Goal: Information Seeking & Learning: Learn about a topic

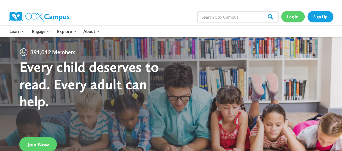
click at [289, 14] on link "Log In" at bounding box center [293, 16] width 24 height 11
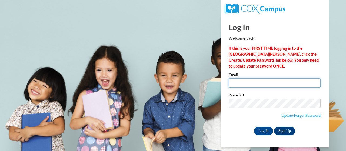
type input "lee.nancy.g@muscogee.k12.ga.us"
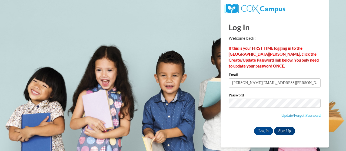
click at [244, 82] on input "lee.nancy.g@muscogee.k12.ga.us" at bounding box center [275, 82] width 92 height 9
click at [259, 127] on input "Log In" at bounding box center [263, 131] width 19 height 9
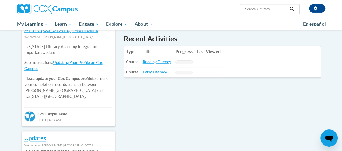
scroll to position [189, 0]
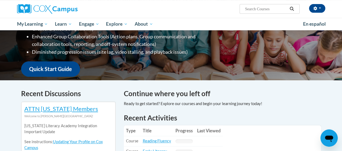
scroll to position [108, 0]
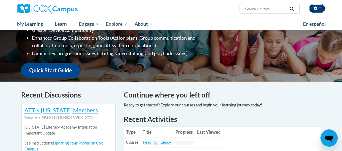
click at [317, 10] on button "button" at bounding box center [317, 8] width 16 height 9
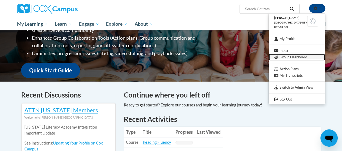
click at [287, 59] on link "Group Dashboard" at bounding box center [297, 57] width 56 height 7
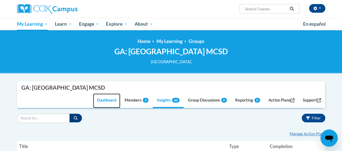
click at [96, 100] on link "Dashboard" at bounding box center [106, 101] width 27 height 15
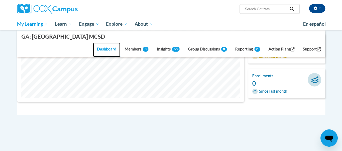
scroll to position [162, 0]
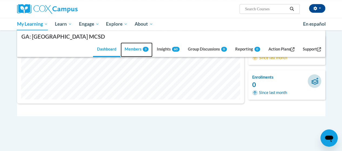
click at [134, 49] on link "Members 3" at bounding box center [137, 50] width 32 height 15
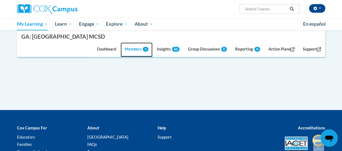
click at [131, 52] on link "Members 3" at bounding box center [137, 50] width 32 height 15
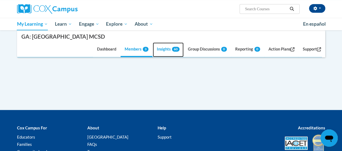
click at [157, 51] on link "Insights 60" at bounding box center [168, 50] width 31 height 15
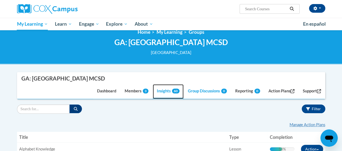
scroll to position [0, 0]
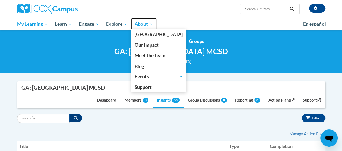
click at [144, 28] on link "About" at bounding box center [143, 24] width 25 height 12
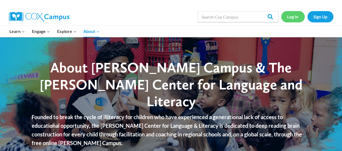
click at [291, 19] on link "Log In" at bounding box center [293, 16] width 24 height 11
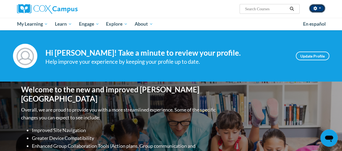
click at [317, 6] on button "button" at bounding box center [317, 8] width 16 height 9
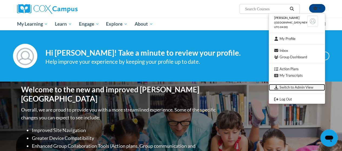
click at [300, 90] on link "Switch to Admin View" at bounding box center [297, 87] width 56 height 7
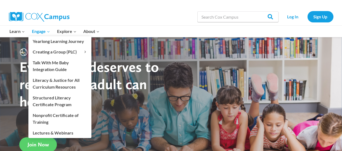
click at [44, 30] on span "Engage Expand" at bounding box center [41, 31] width 18 height 7
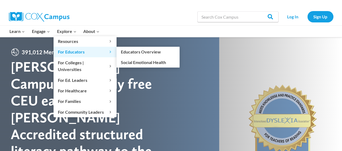
click at [74, 50] on span "For Educators Expand" at bounding box center [85, 51] width 54 height 7
click at [70, 51] on span "For Educators Expand" at bounding box center [85, 51] width 54 height 7
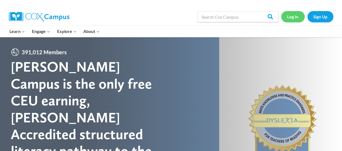
click at [296, 19] on link "Log In" at bounding box center [293, 16] width 24 height 11
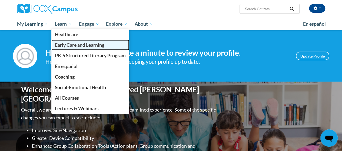
click at [91, 46] on span "Early Care and Learning" at bounding box center [79, 45] width 49 height 6
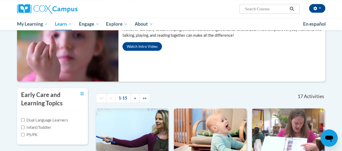
scroll to position [44, 0]
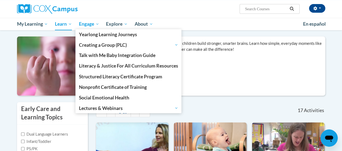
click at [89, 27] on span "Engage" at bounding box center [89, 24] width 20 height 6
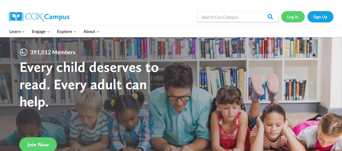
click at [296, 16] on link "Log In" at bounding box center [293, 16] width 24 height 11
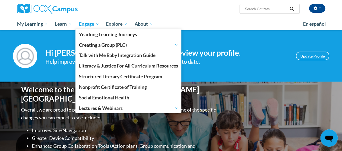
click at [90, 27] on span "Engage" at bounding box center [89, 24] width 20 height 6
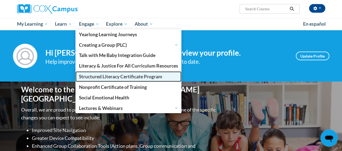
click at [111, 76] on span "Structured Literacy Certificate Program" at bounding box center [120, 77] width 83 height 6
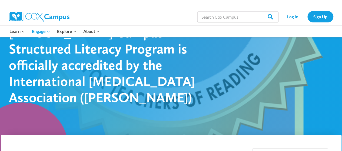
scroll to position [27, 0]
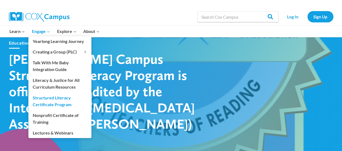
click at [39, 31] on span "Engage Expand" at bounding box center [41, 31] width 18 height 7
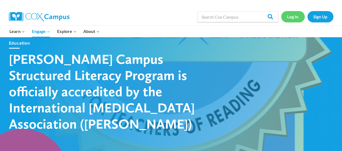
click at [292, 20] on link "Log In" at bounding box center [293, 16] width 24 height 11
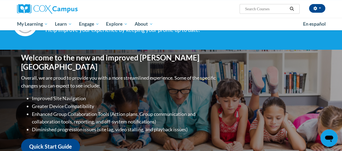
scroll to position [27, 0]
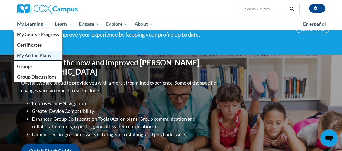
click at [38, 55] on span "My Action Plans" at bounding box center [34, 56] width 34 height 6
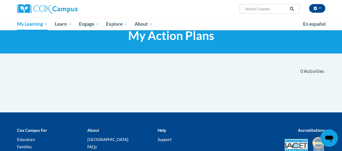
scroll to position [27, 0]
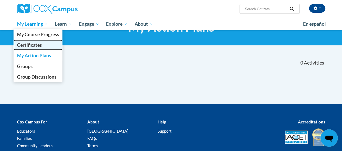
click at [42, 43] on link "Certificates" at bounding box center [38, 45] width 49 height 11
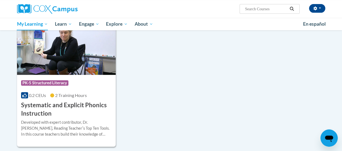
scroll to position [108, 0]
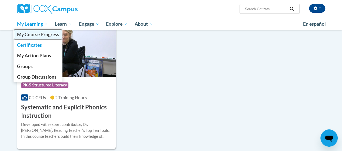
click at [37, 33] on span "My Course Progress" at bounding box center [38, 35] width 42 height 6
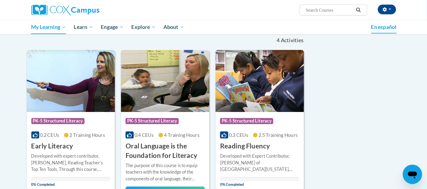
scroll to position [54, 0]
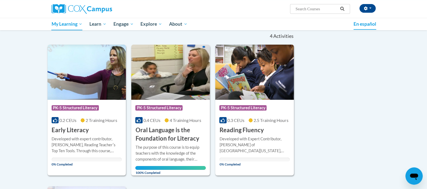
click at [304, 140] on div "Sort Date Enrolled Title (A-Z) «« « 1-4 » »» 4 Activities CEUs Course Category:…" at bounding box center [214, 173] width 341 height 290
click at [78, 69] on img at bounding box center [87, 72] width 79 height 55
drag, startPoint x: 308, startPoint y: 119, endPoint x: 311, endPoint y: 117, distance: 3.2
click at [308, 119] on div "Sort Date Enrolled Title (A-Z) «« « 1-4 » »» 4 Activities CEUs Course Category:…" at bounding box center [214, 173] width 341 height 290
